Goal: Information Seeking & Learning: Learn about a topic

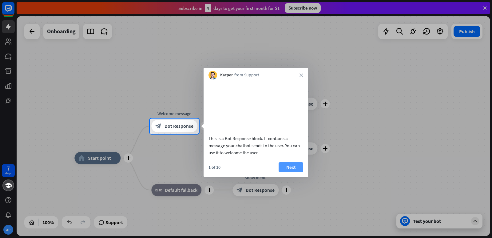
click at [293, 172] on button "Next" at bounding box center [290, 167] width 25 height 10
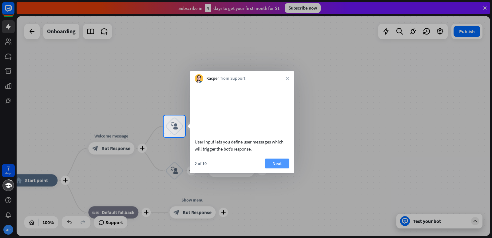
click at [270, 168] on button "Next" at bounding box center [277, 163] width 25 height 10
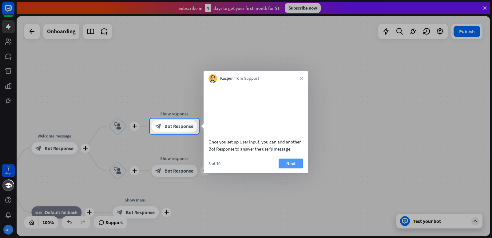
click at [290, 168] on button "Next" at bounding box center [290, 163] width 25 height 10
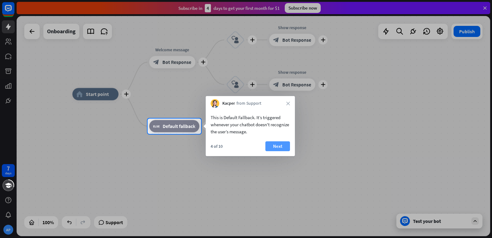
click at [276, 144] on button "Next" at bounding box center [277, 146] width 25 height 10
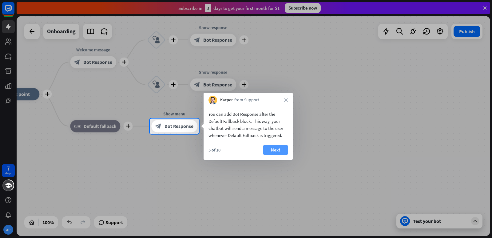
click at [276, 146] on button "Next" at bounding box center [275, 150] width 25 height 10
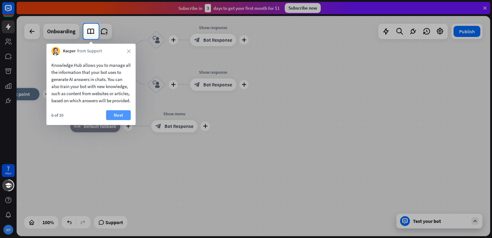
click at [120, 120] on button "Next" at bounding box center [118, 115] width 25 height 10
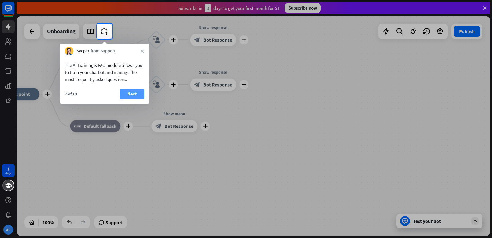
click at [133, 89] on button "Next" at bounding box center [132, 94] width 25 height 10
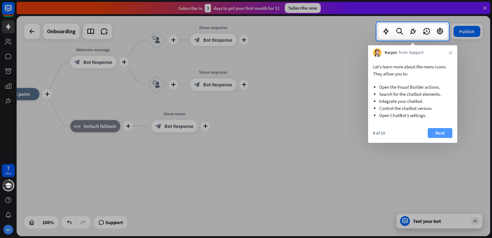
click at [437, 131] on button "Next" at bounding box center [440, 133] width 25 height 10
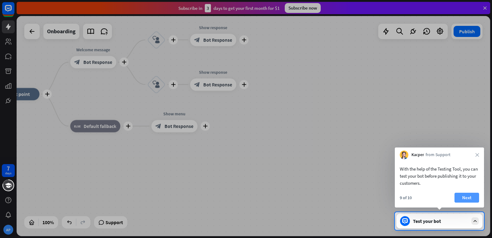
click at [467, 198] on button "Next" at bounding box center [466, 197] width 25 height 10
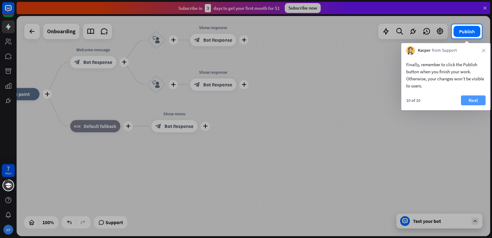
click at [467, 100] on button "Next" at bounding box center [473, 100] width 25 height 10
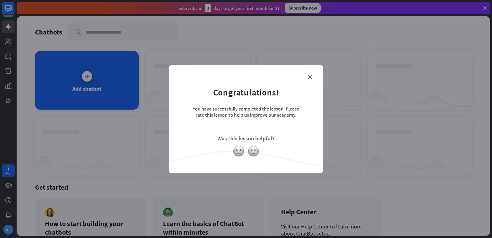
click at [313, 77] on form "Congratulations! You have successfully completed the lesson. Please rate this l…" at bounding box center [246, 109] width 138 height 73
click at [307, 78] on icon "close" at bounding box center [309, 76] width 5 height 5
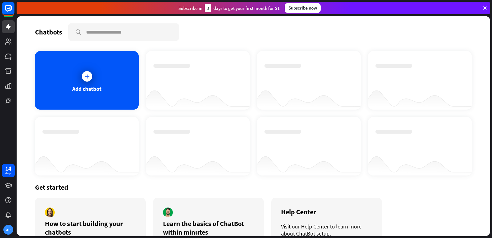
click at [485, 7] on icon at bounding box center [485, 8] width 6 height 6
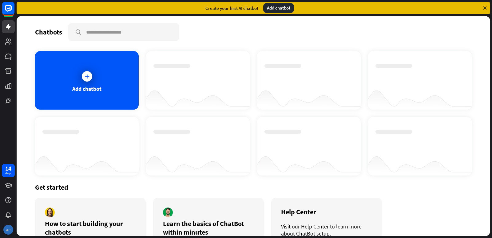
click at [6, 228] on div "AP" at bounding box center [8, 229] width 10 height 10
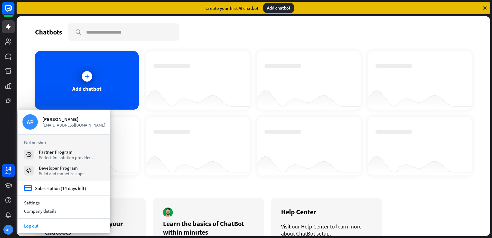
click at [36, 226] on link "Log out" at bounding box center [64, 225] width 92 height 8
